Goal: Task Accomplishment & Management: Use online tool/utility

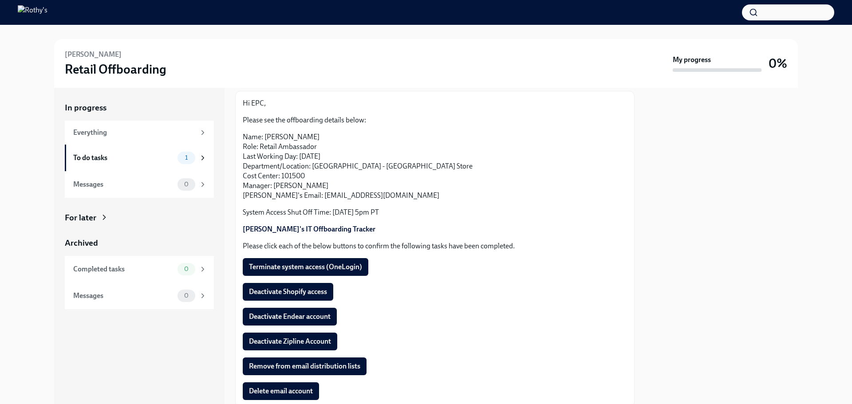
scroll to position [89, 0]
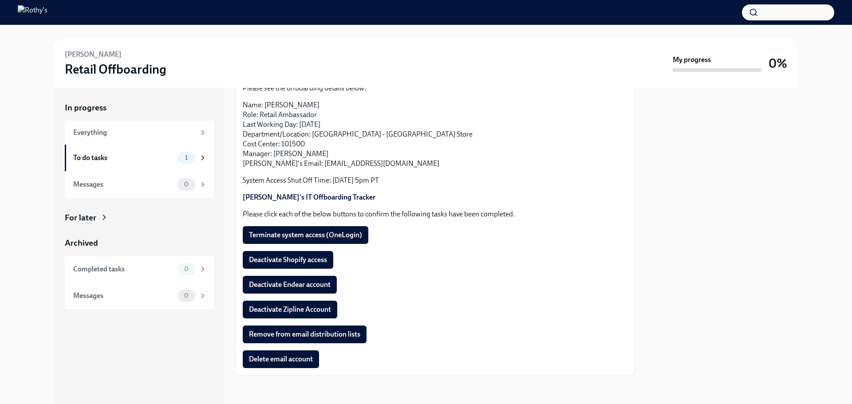
click at [281, 229] on div "Hi EPC, Please see the offboarding details below: Name: [PERSON_NAME] Role: Ret…" at bounding box center [435, 218] width 384 height 302
click at [278, 240] on span "Terminate system access (OneLogin)" at bounding box center [305, 235] width 113 height 9
click at [275, 262] on span "Deactivate Shopify access" at bounding box center [288, 260] width 78 height 9
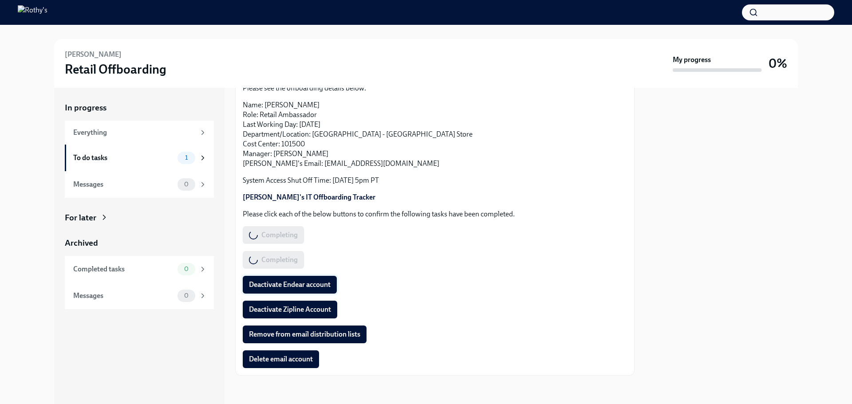
click at [277, 284] on button "Deactivate Endear account" at bounding box center [290, 285] width 94 height 18
click at [277, 313] on span "Deactivate Zipline Account" at bounding box center [290, 309] width 82 height 9
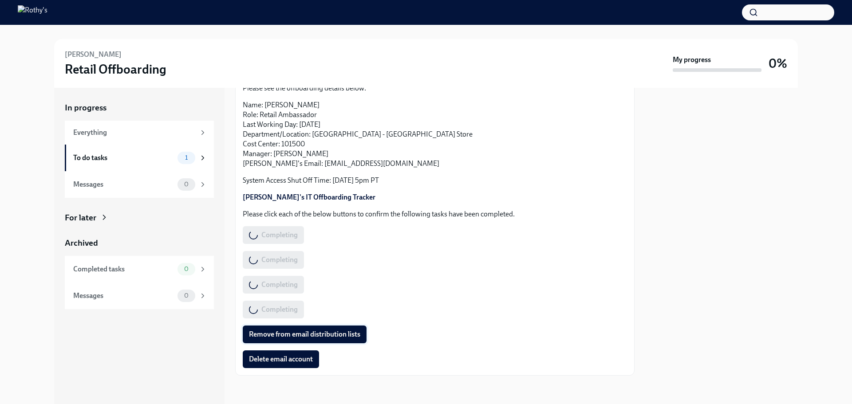
click at [282, 339] on span "Remove from email distribution lists" at bounding box center [304, 334] width 111 height 9
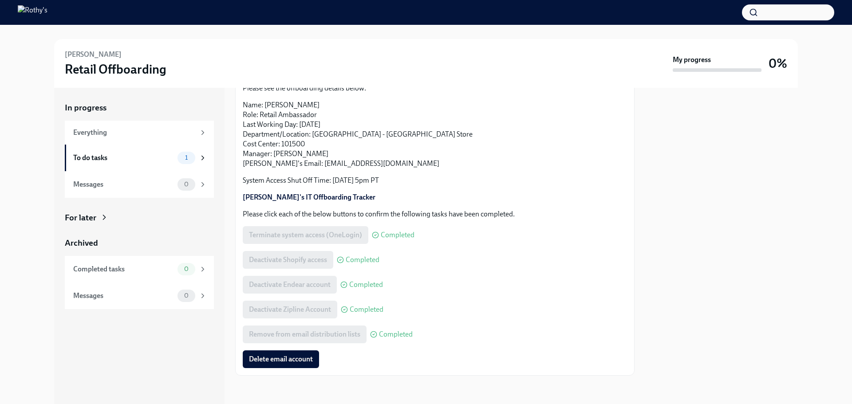
scroll to position [95, 0]
click at [278, 376] on div "Hi EPC, Please see the offboarding details below: Name: [PERSON_NAME] Role: Ret…" at bounding box center [434, 217] width 399 height 317
click at [280, 360] on span "Delete email account" at bounding box center [281, 359] width 64 height 9
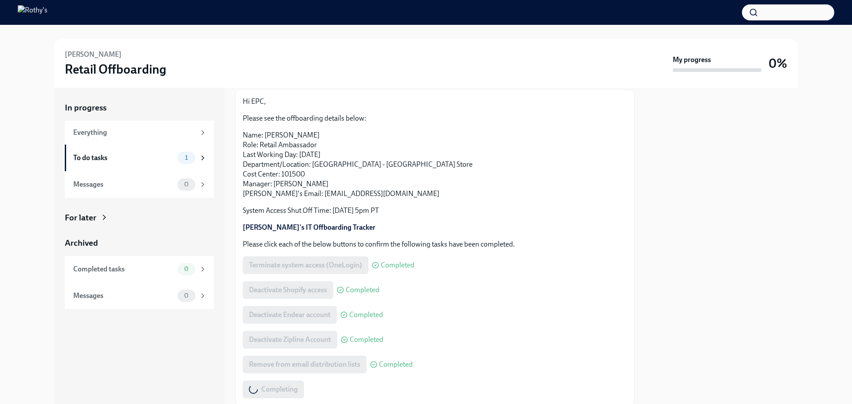
scroll to position [0, 0]
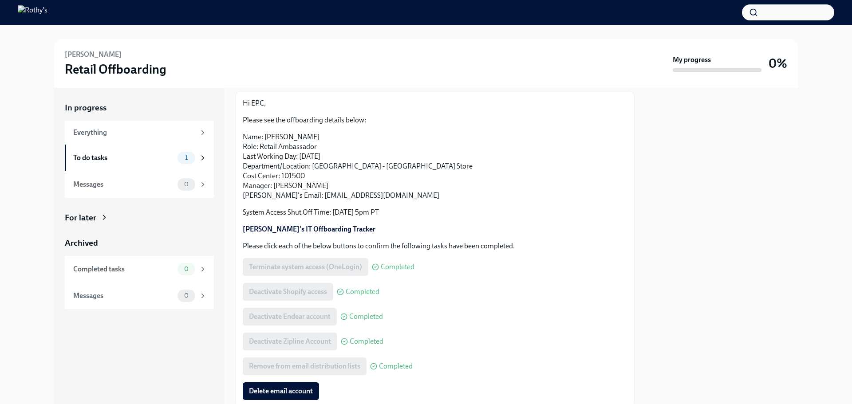
scroll to position [95, 0]
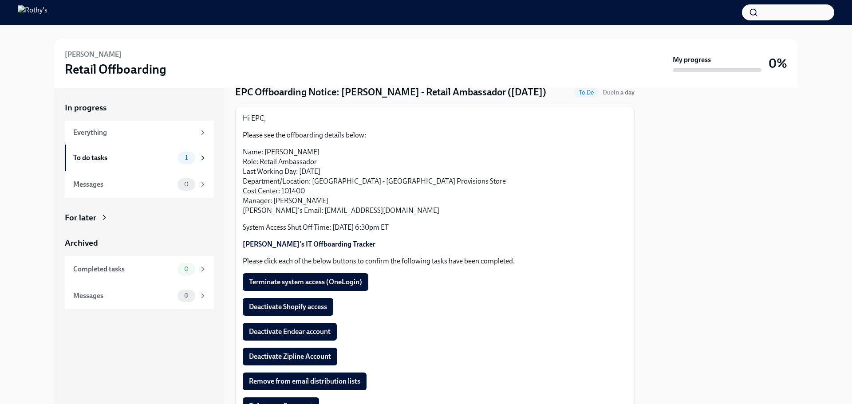
scroll to position [81, 0]
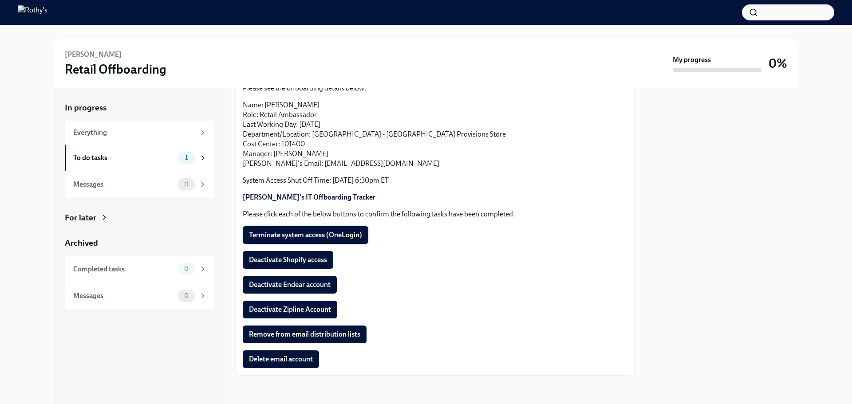
click at [288, 239] on span "Terminate system access (OneLogin)" at bounding box center [305, 235] width 113 height 9
click at [281, 264] on span "Deactivate Shopify access" at bounding box center [288, 260] width 78 height 9
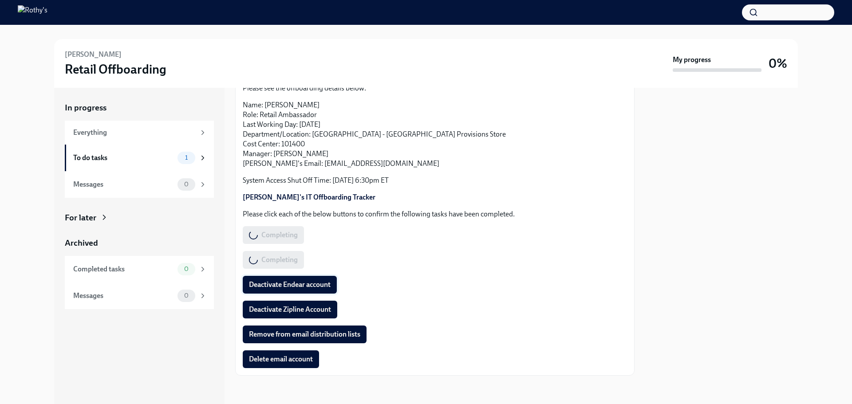
click at [279, 288] on span "Deactivate Endear account" at bounding box center [290, 284] width 82 height 9
click at [277, 311] on span "Deactivate Zipline Account" at bounding box center [290, 309] width 82 height 9
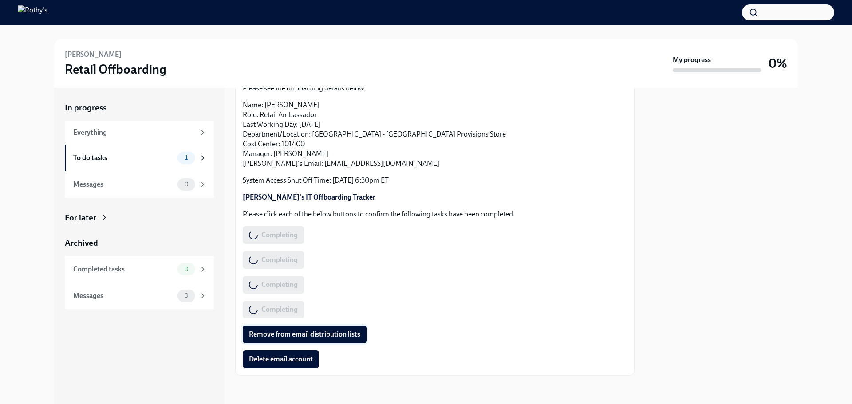
click at [276, 336] on span "Remove from email distribution lists" at bounding box center [304, 334] width 111 height 9
click at [273, 366] on button "Delete email account" at bounding box center [281, 360] width 76 height 18
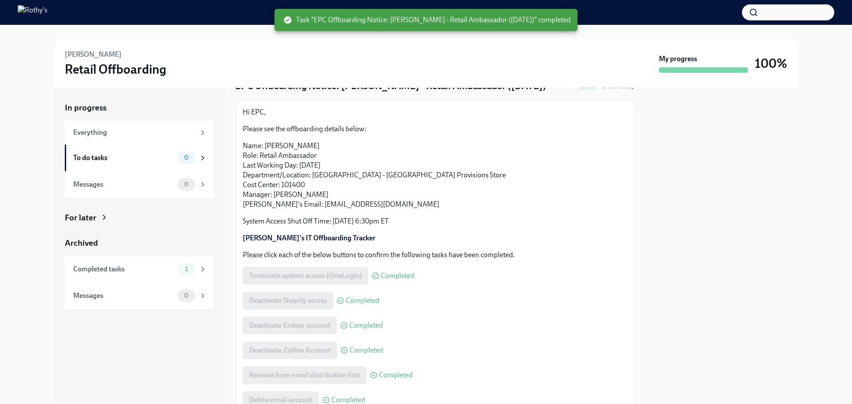
scroll to position [0, 0]
